Goal: Navigation & Orientation: Find specific page/section

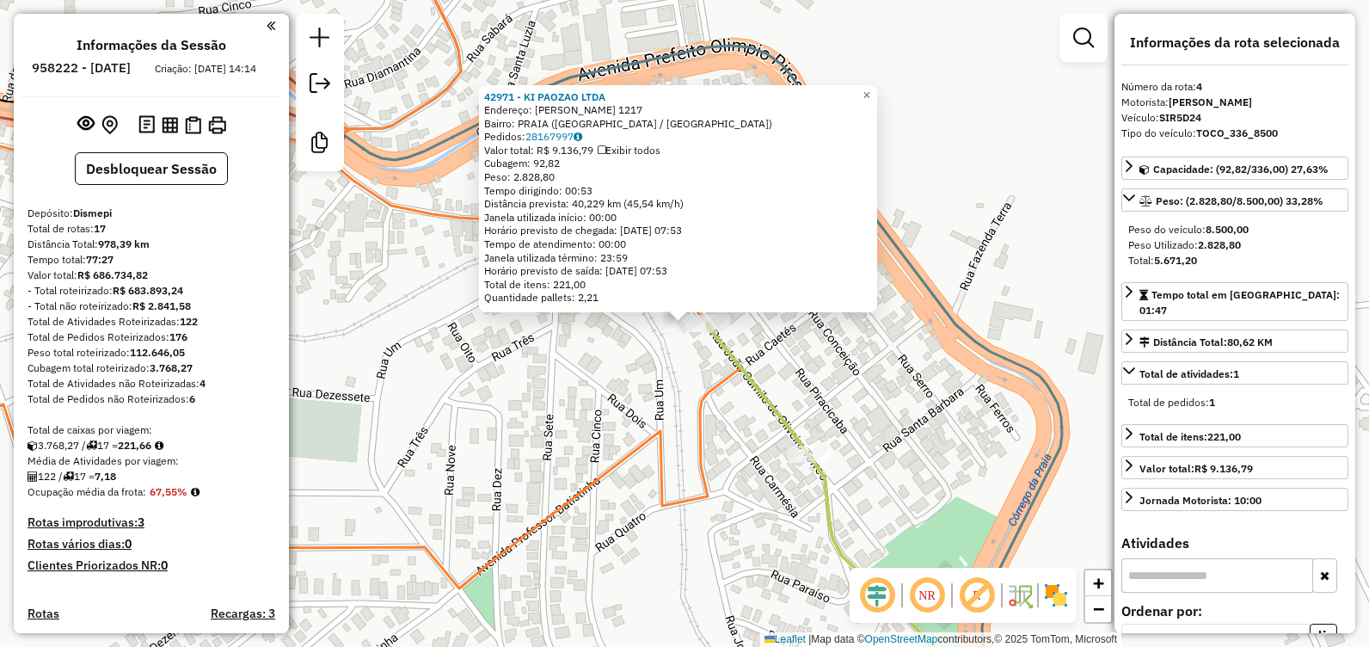
select select "**********"
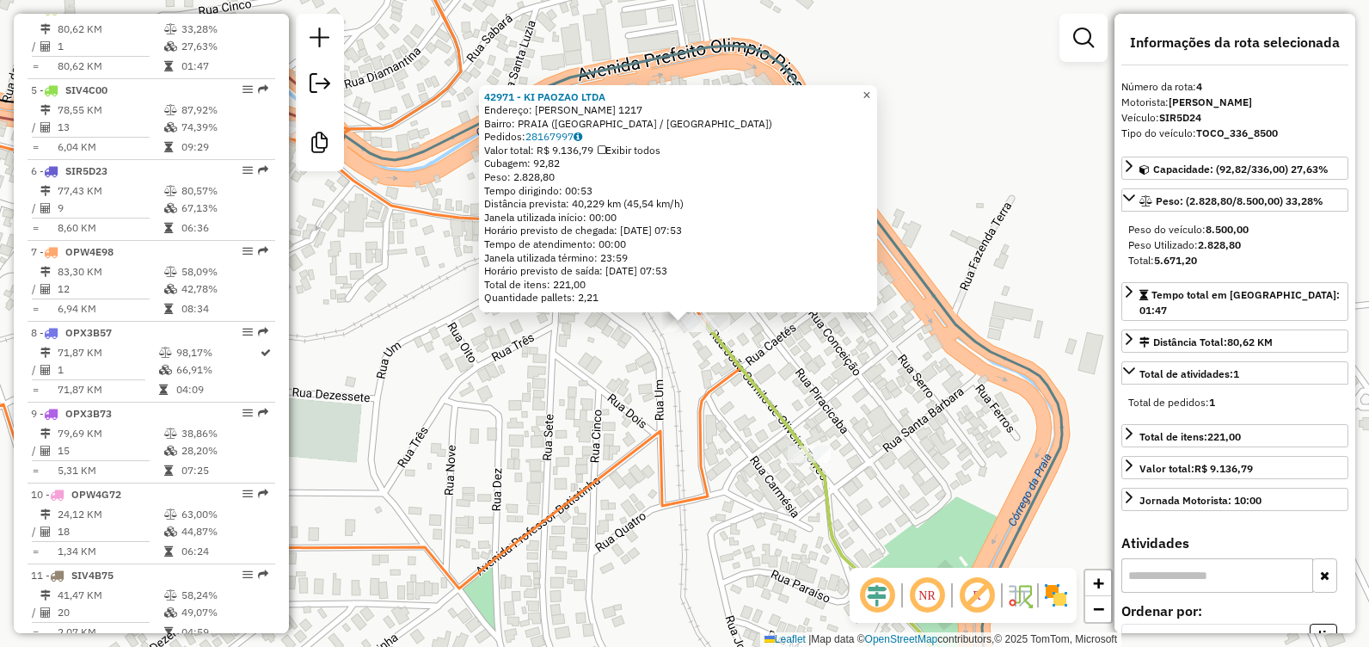
click at [870, 93] on span "×" at bounding box center [867, 95] width 8 height 15
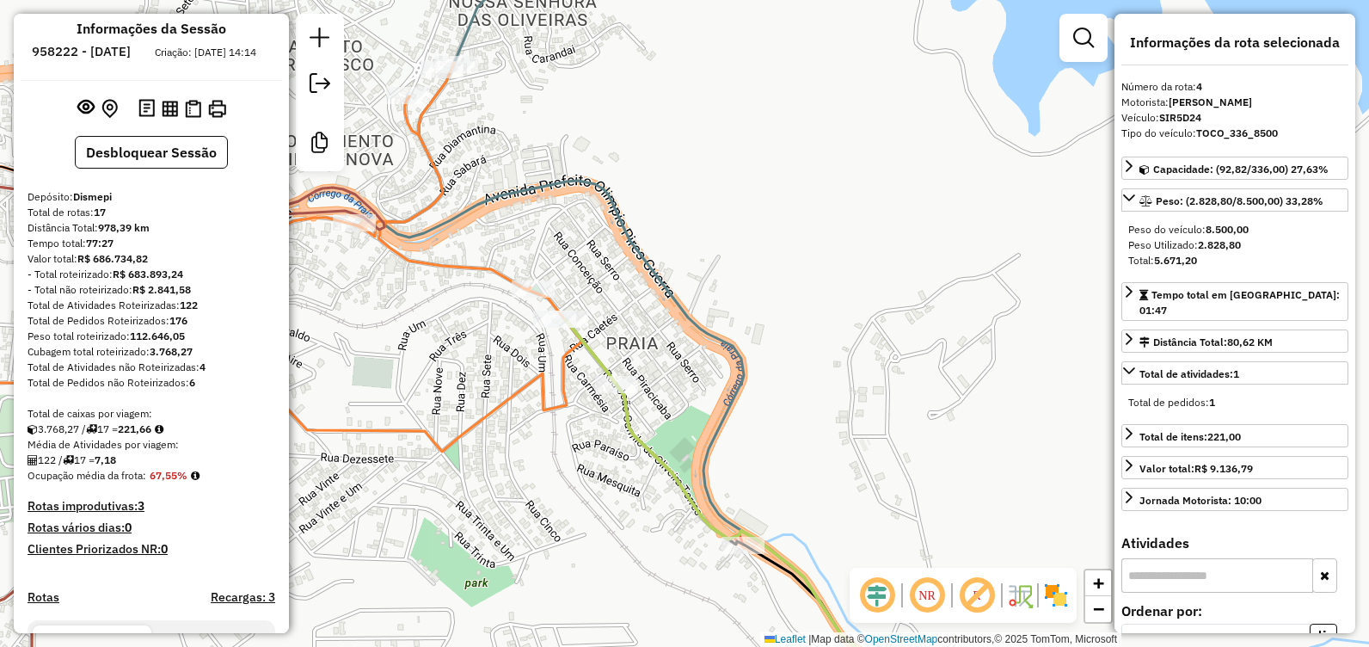
scroll to position [0, 0]
